Goal: Information Seeking & Learning: Learn about a topic

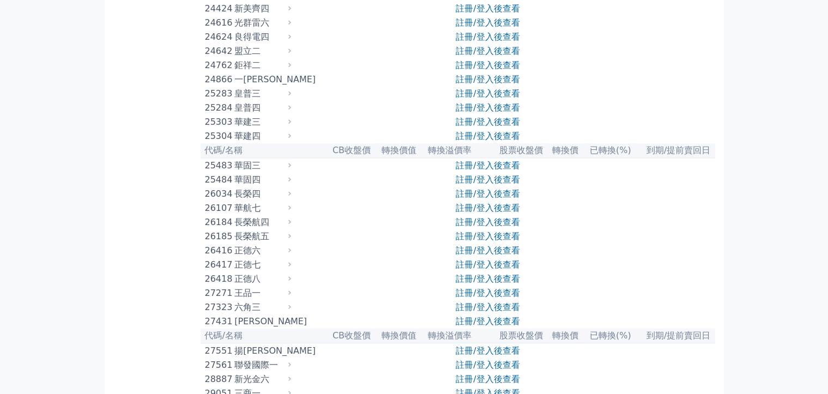
scroll to position [3356, 0]
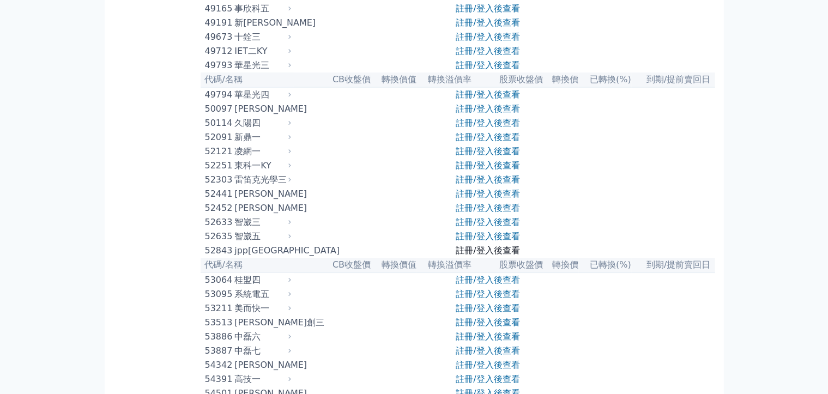
click at [458, 245] on link "註冊/登入後查看" at bounding box center [488, 250] width 64 height 10
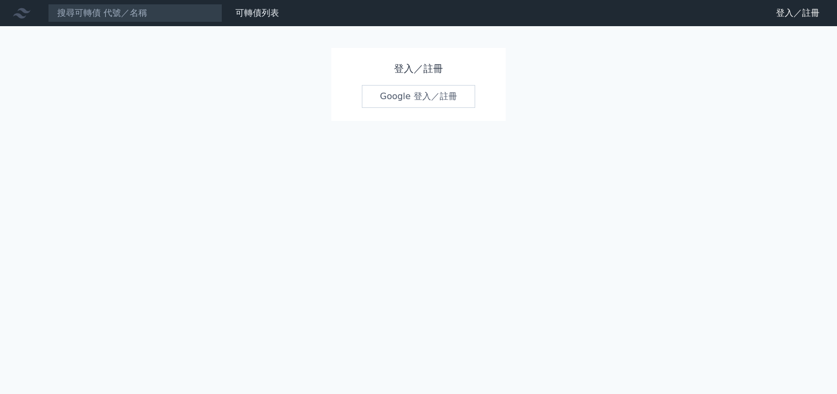
click at [419, 95] on link "Google 登入／註冊" at bounding box center [418, 96] width 113 height 23
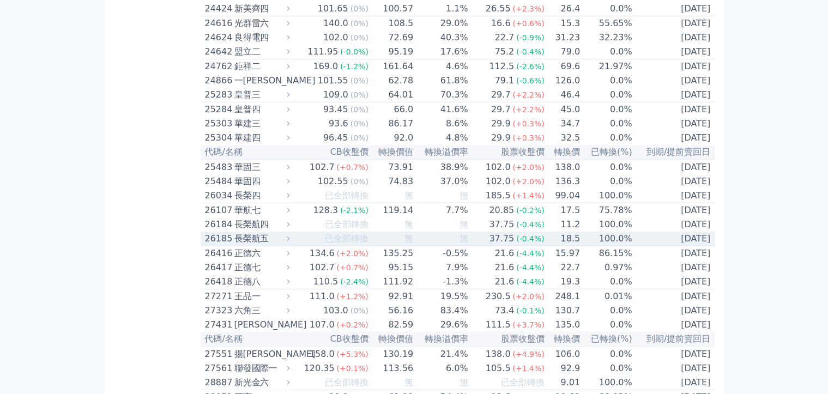
scroll to position [3380, 0]
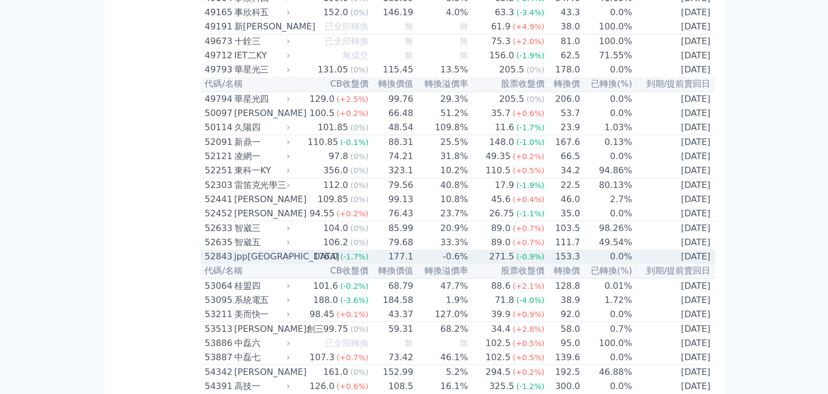
click at [234, 250] on div "jpp[GEOGRAPHIC_DATA]" at bounding box center [260, 256] width 53 height 13
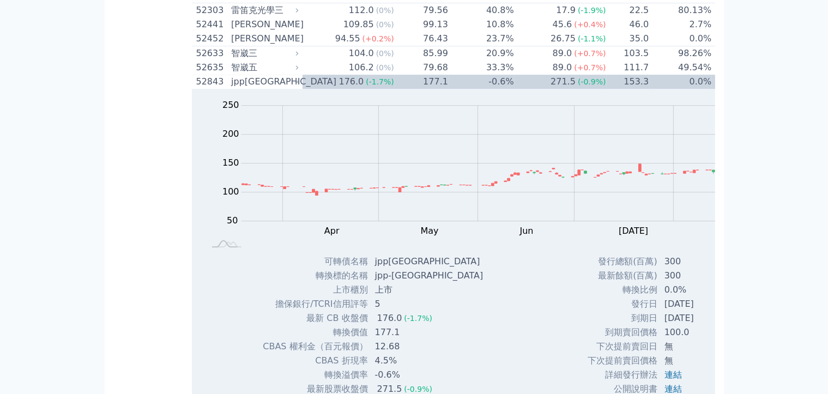
scroll to position [3609, 0]
